Goal: Navigation & Orientation: Find specific page/section

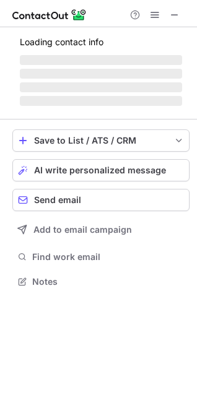
scroll to position [269, 197]
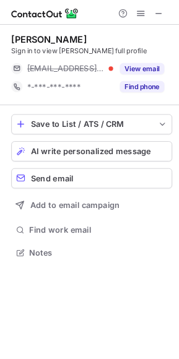
scroll to position [269, 179]
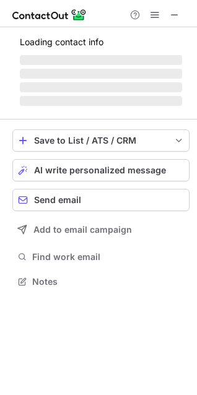
scroll to position [269, 197]
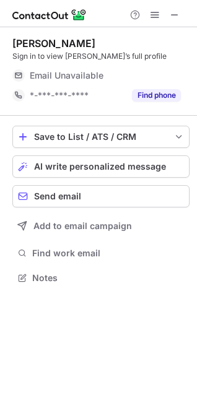
scroll to position [269, 197]
